Goal: Find specific page/section: Find specific page/section

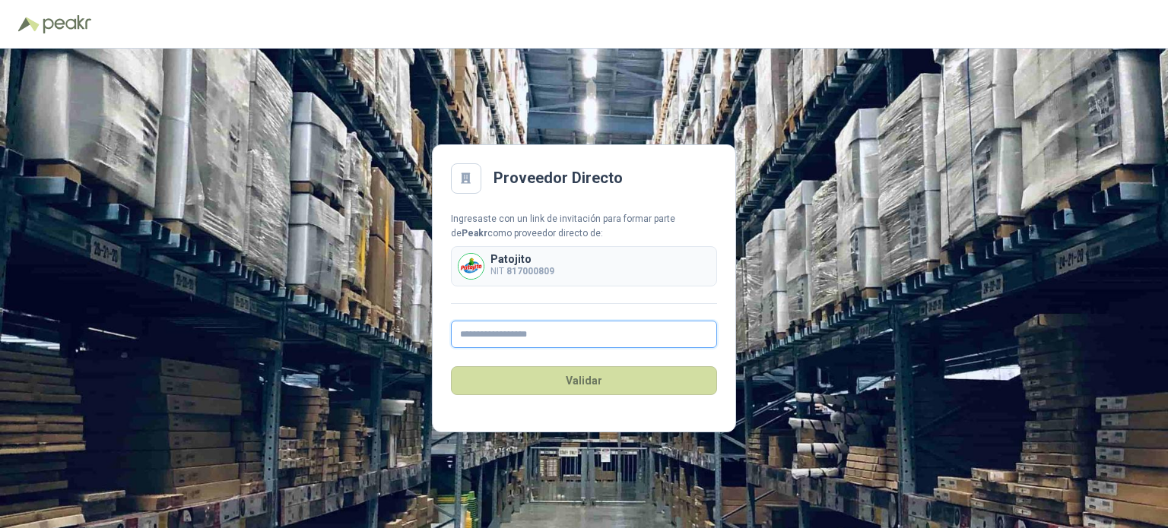
click at [518, 337] on input "text" at bounding box center [584, 334] width 266 height 27
type input "**********"
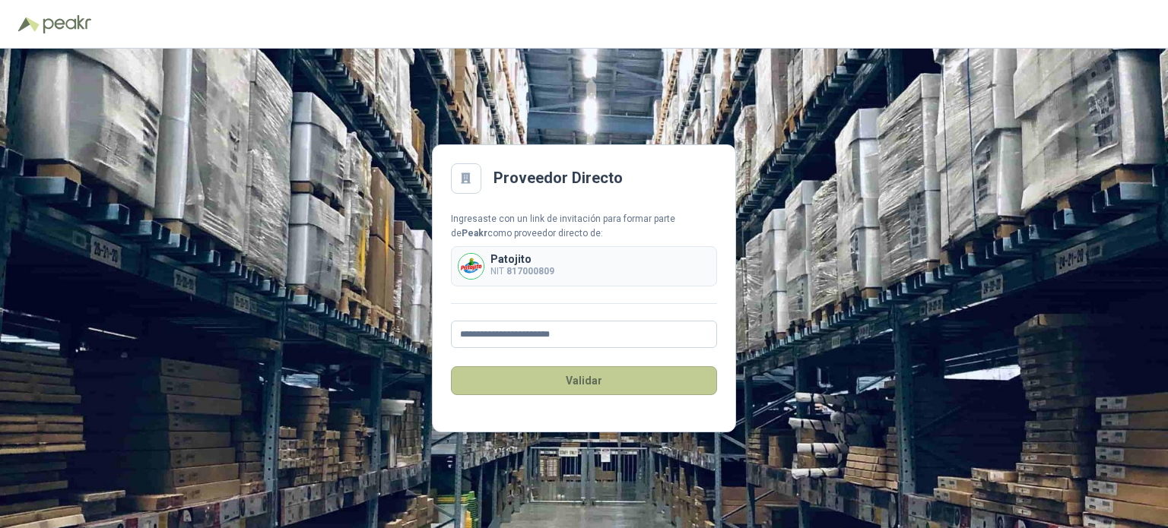
click at [575, 381] on button "Validar" at bounding box center [584, 380] width 266 height 29
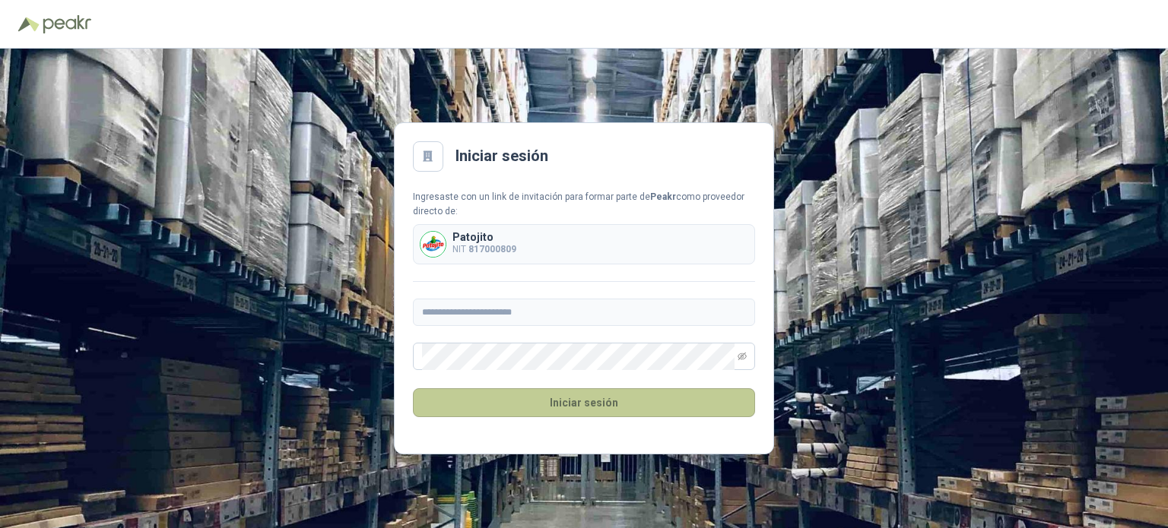
click at [590, 404] on button "Iniciar sesión" at bounding box center [584, 402] width 342 height 29
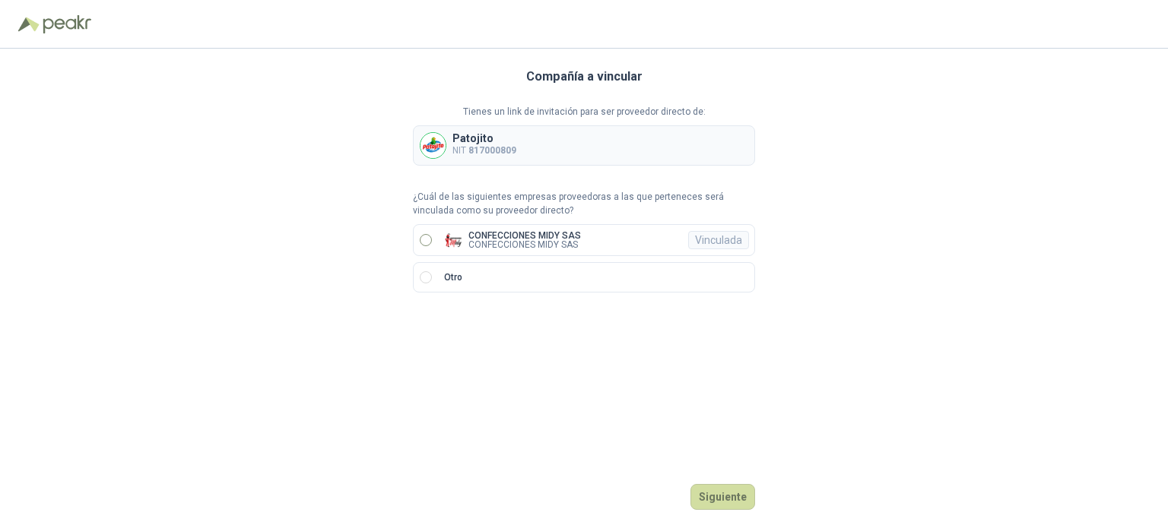
click at [593, 235] on label "CONFECCIONES MIDY SAS CONFECCIONES MIDY SAS Vinculada" at bounding box center [584, 240] width 342 height 32
click at [718, 487] on button "Ingresar" at bounding box center [725, 497] width 60 height 26
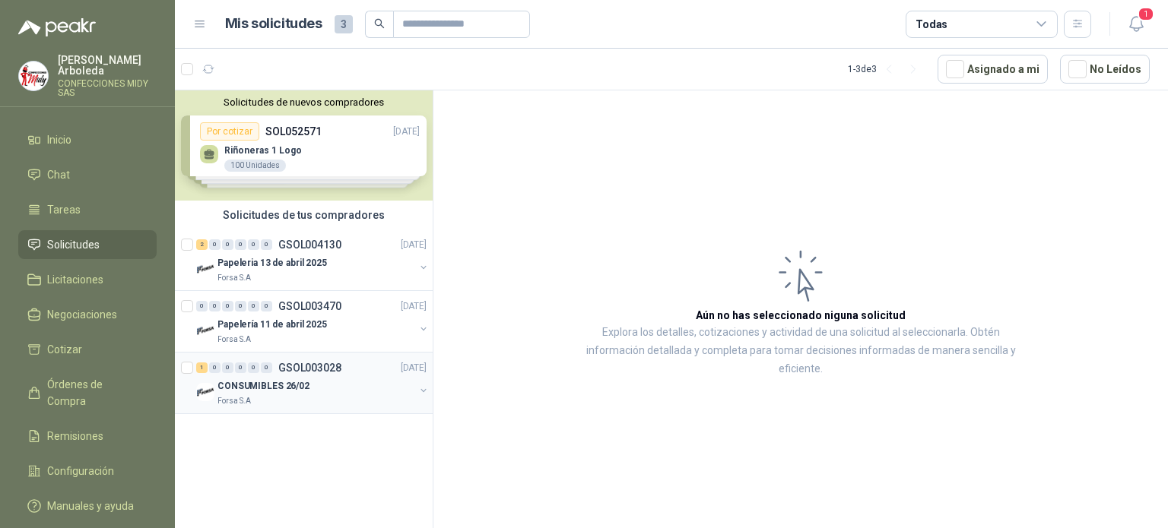
click at [311, 382] on div "CONSUMIBLES 26/02" at bounding box center [315, 386] width 197 height 18
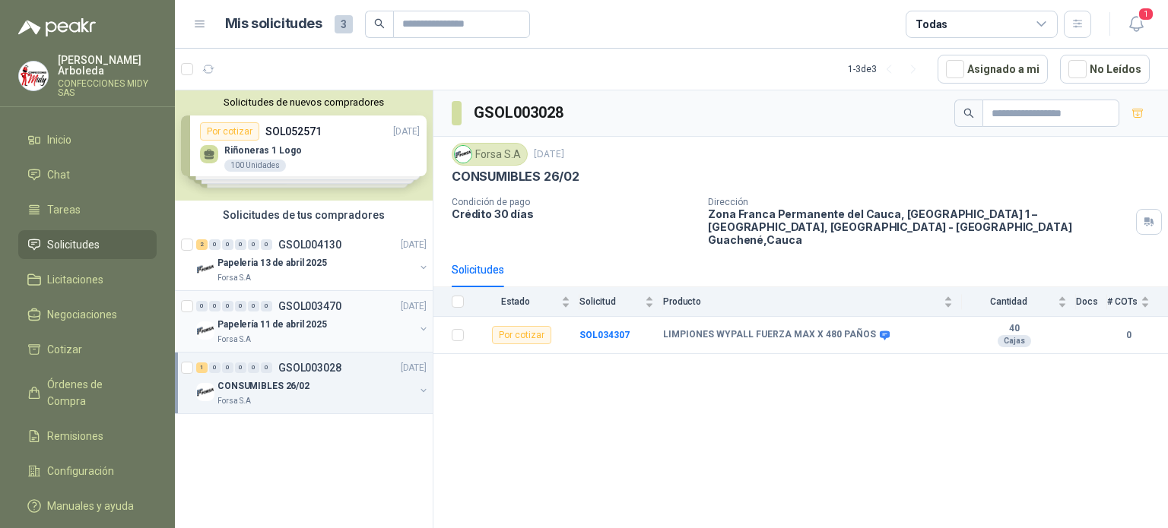
click at [348, 332] on div "Papelería 11 de abril 2025" at bounding box center [315, 324] width 197 height 18
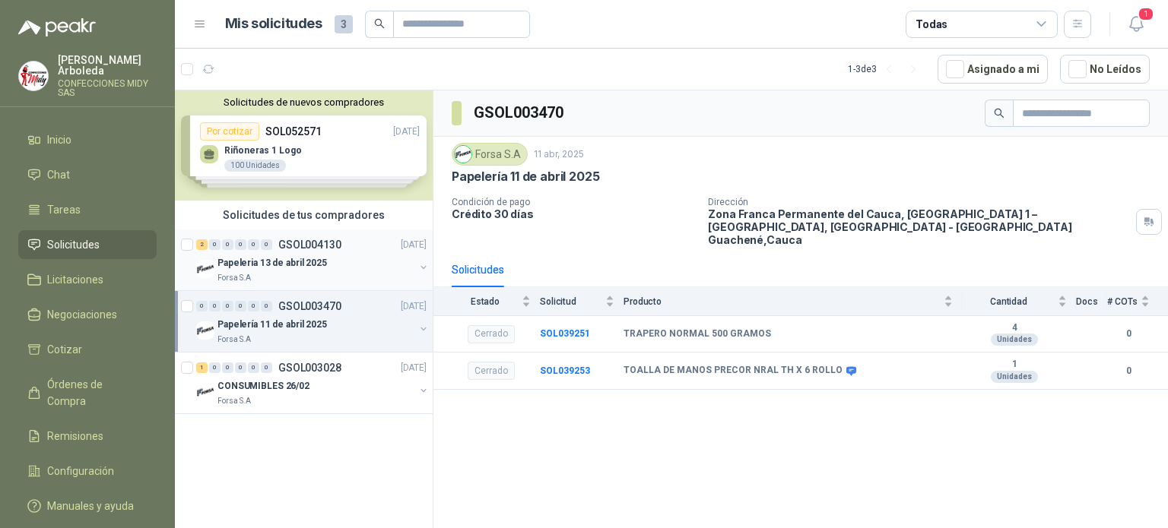
click at [348, 263] on div "Papeleria 13 de abril 2025" at bounding box center [315, 263] width 197 height 18
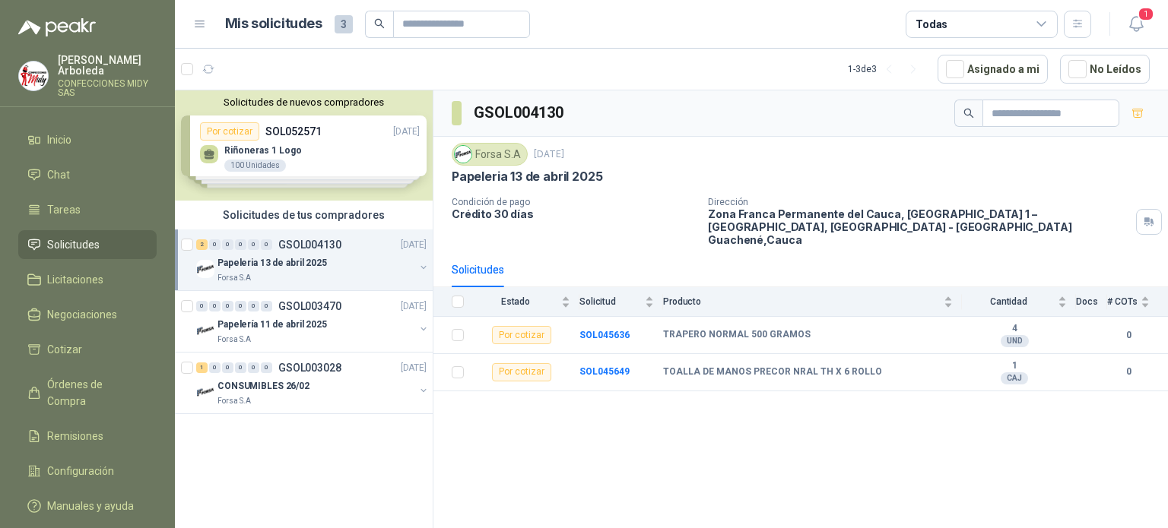
click at [292, 143] on div "Solicitudes de nuevos compradores Por cotizar SOL052571 [DATE] Riñoneras 1 Logo…" at bounding box center [304, 145] width 258 height 110
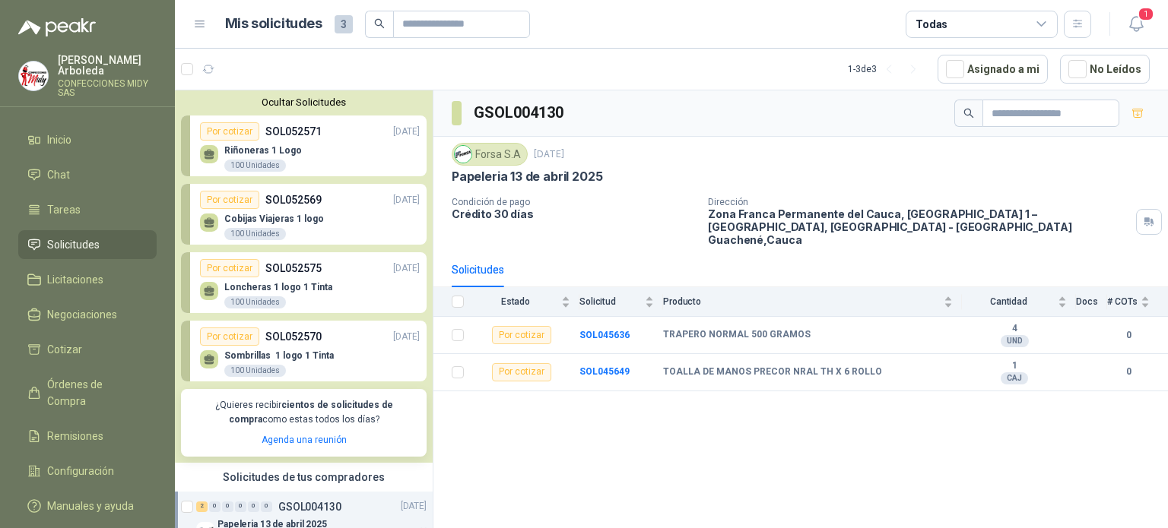
click at [246, 149] on p "Riñoneras 1 Logo" at bounding box center [263, 150] width 78 height 11
click at [262, 175] on link "Por cotizar SOL052571 [DATE] Riñoneras 1 Logo 100 Unidades" at bounding box center [304, 146] width 246 height 61
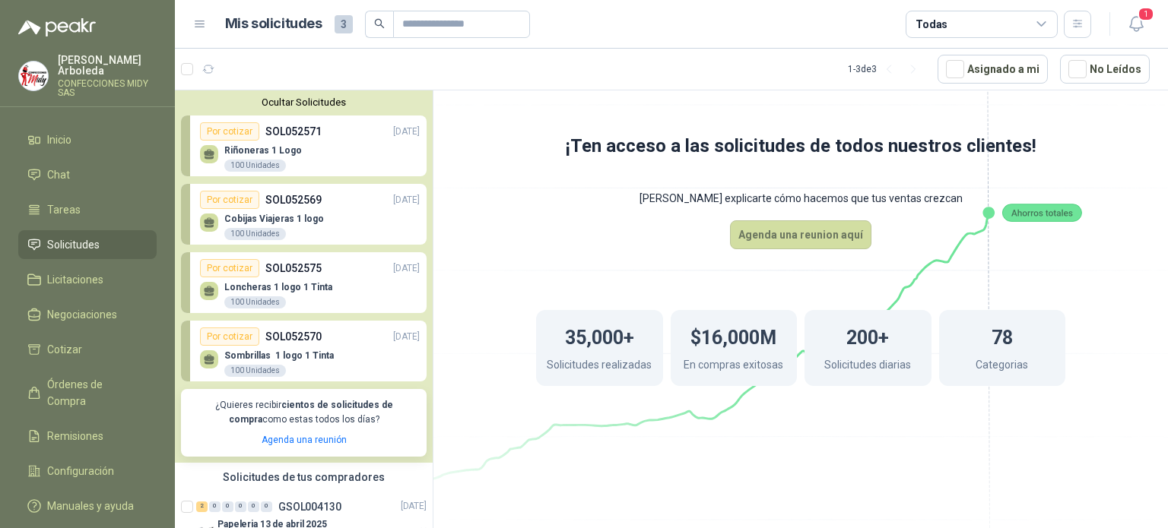
click at [262, 173] on link "Por cotizar SOL052571 [DATE] Riñoneras 1 Logo 100 Unidades" at bounding box center [304, 146] width 246 height 61
click at [262, 143] on div "Riñoneras 1 Logo 100 Unidades" at bounding box center [310, 157] width 220 height 32
click at [264, 176] on link "Por cotizar SOL052571 [DATE] Riñoneras 1 Logo 100 Unidades" at bounding box center [304, 146] width 246 height 61
click at [209, 151] on icon at bounding box center [209, 152] width 11 height 7
click at [216, 142] on div "Riñoneras 1 Logo 100 Unidades" at bounding box center [310, 157] width 220 height 32
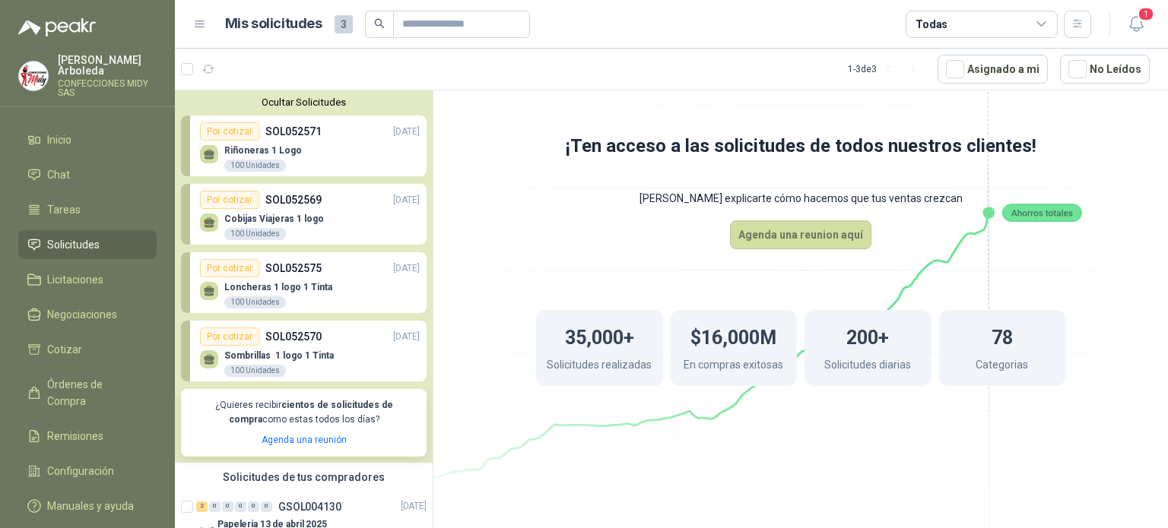
click at [217, 133] on div "Por cotizar" at bounding box center [229, 131] width 59 height 18
click at [341, 152] on div "Riñoneras 1 Logo 100 Unidades" at bounding box center [310, 157] width 220 height 32
click at [350, 173] on div "Riñoneras 1 Logo 100 Unidades" at bounding box center [310, 157] width 220 height 32
click at [354, 194] on div "Por cotizar SOL052569 [DATE]" at bounding box center [310, 200] width 220 height 18
click at [352, 231] on div "Cobijas Viajeras 1 logo 100 Unidades" at bounding box center [310, 225] width 220 height 32
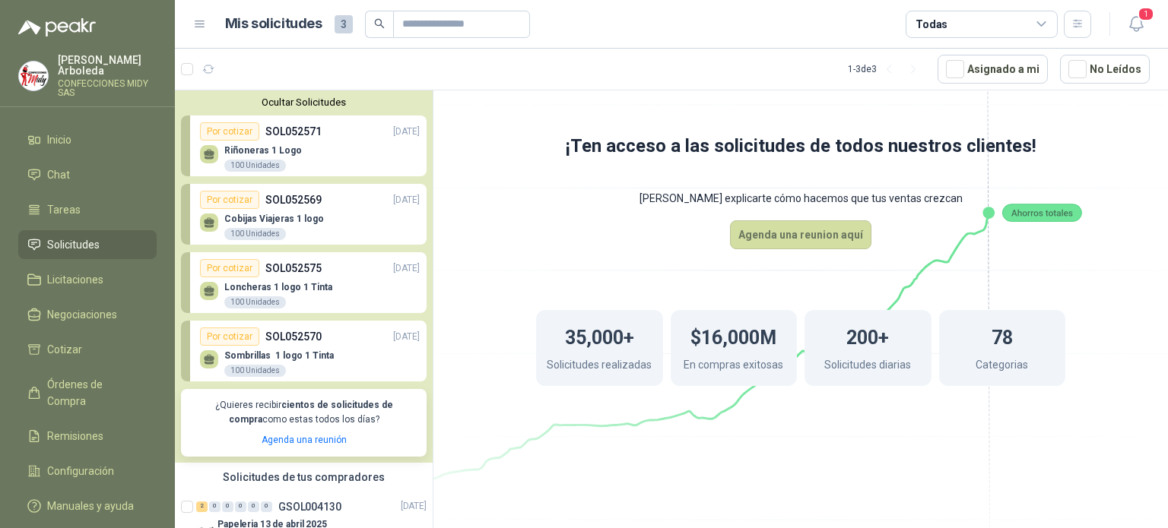
click at [352, 234] on div "Cobijas Viajeras 1 logo 100 Unidades" at bounding box center [310, 225] width 220 height 32
click at [341, 160] on div "Riñoneras 1 Logo 100 Unidades" at bounding box center [310, 157] width 220 height 32
click at [262, 176] on link "Por cotizar SOL052571 [DATE] Riñoneras 1 Logo 100 Unidades" at bounding box center [304, 146] width 246 height 61
click at [250, 245] on link "Por cotizar SOL052569 [DATE] Cobijas Viajeras 1 logo 100 Unidades" at bounding box center [304, 214] width 246 height 61
click at [221, 277] on div "Por cotizar" at bounding box center [229, 268] width 59 height 18
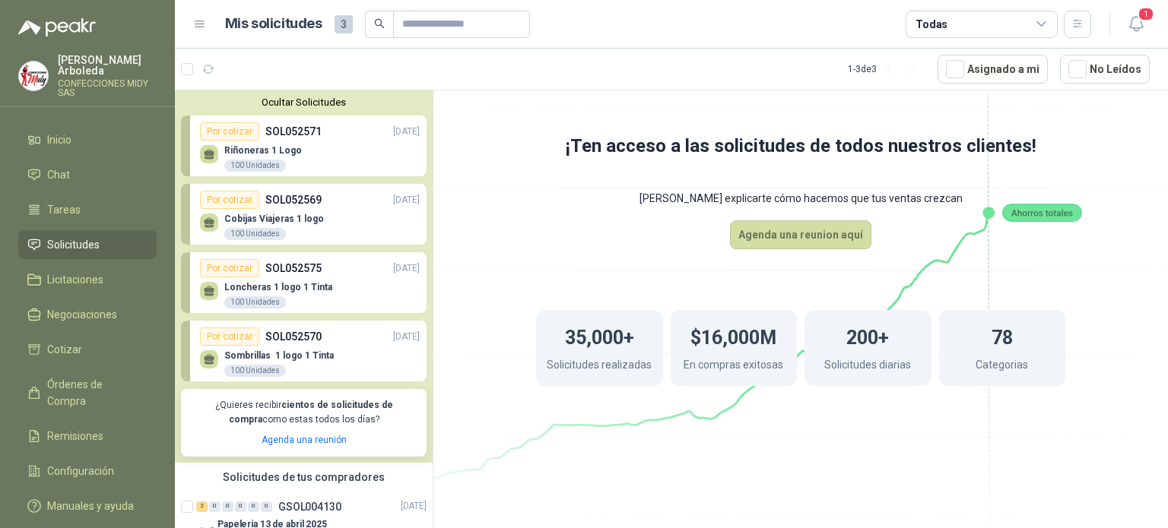
click at [213, 137] on div "Por cotizar" at bounding box center [229, 131] width 59 height 18
click at [296, 446] on p "Agenda una reunión" at bounding box center [303, 440] width 227 height 14
click at [298, 442] on link "Agenda una reunión" at bounding box center [303, 440] width 85 height 11
click at [103, 278] on span "Licitaciones" at bounding box center [75, 279] width 56 height 17
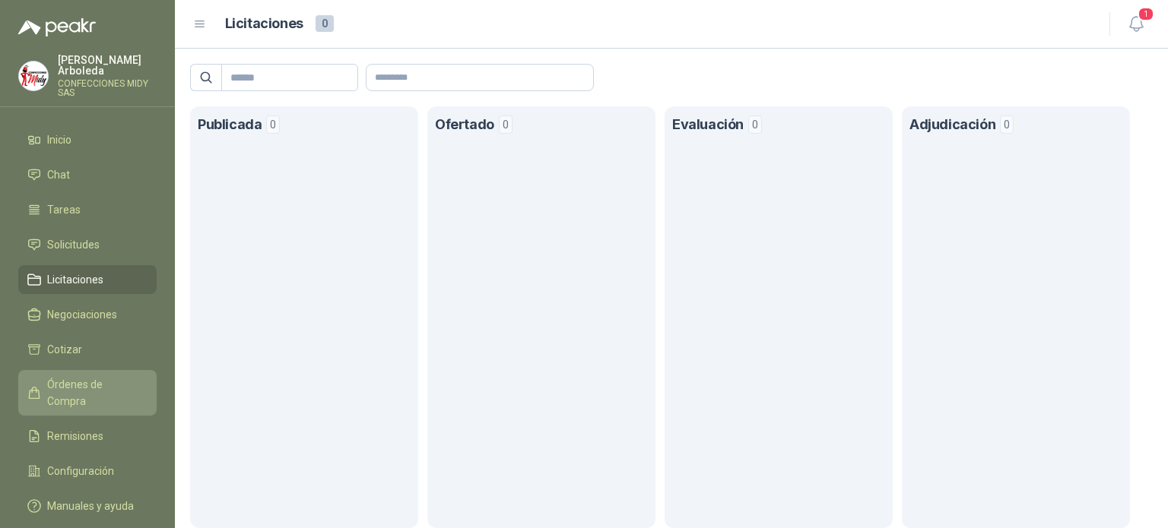
click at [97, 373] on link "Órdenes de Compra" at bounding box center [87, 393] width 138 height 46
